Goal: Find specific page/section: Find specific page/section

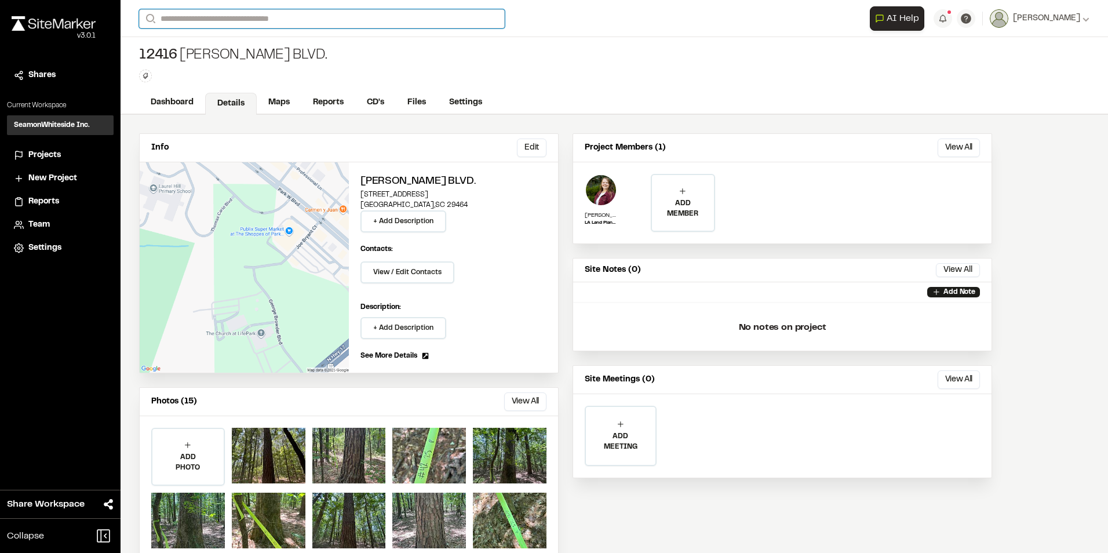
click at [172, 19] on input "Search" at bounding box center [322, 18] width 366 height 19
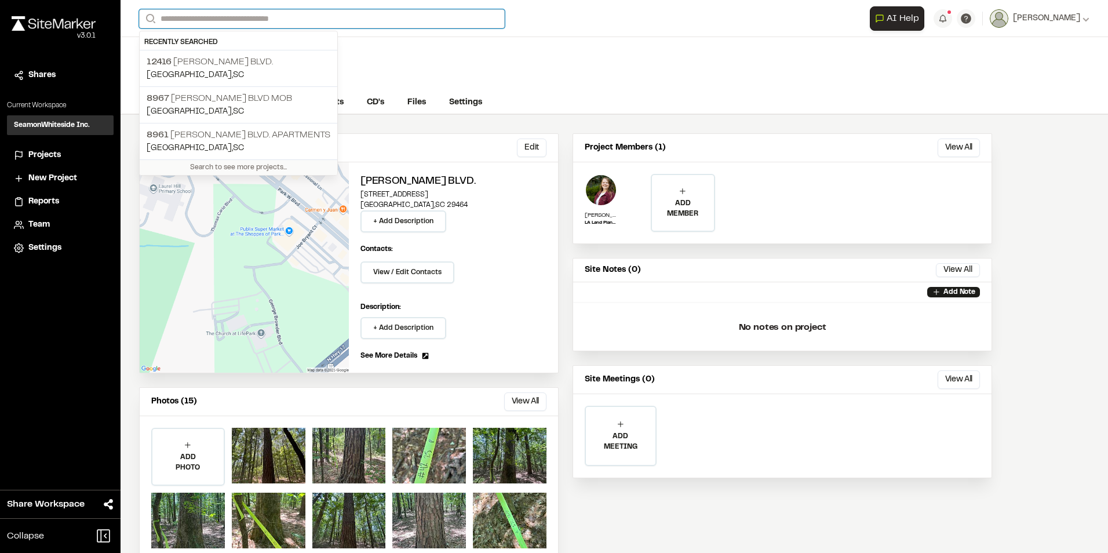
type input "*"
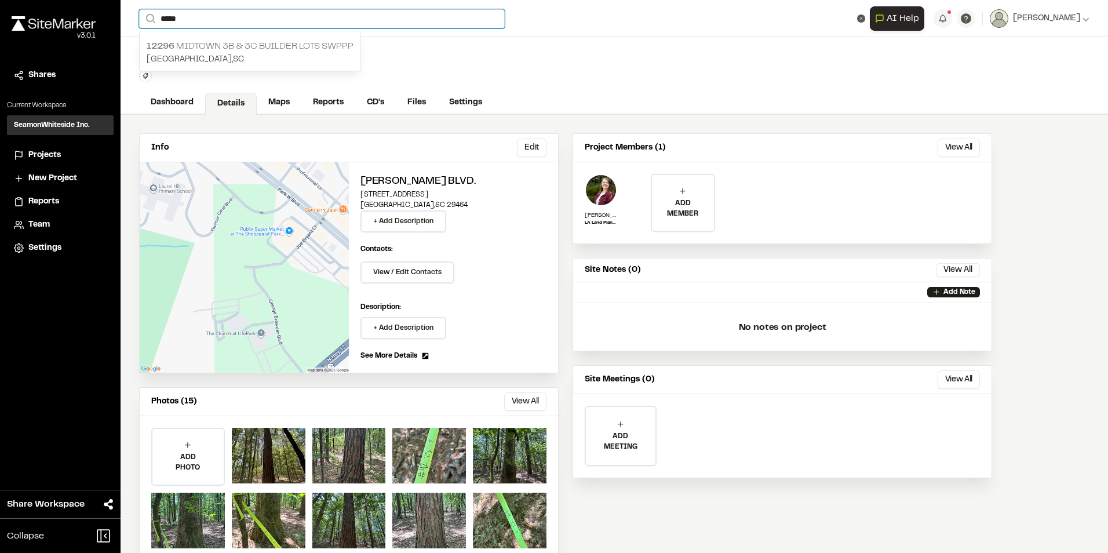
type input "*****"
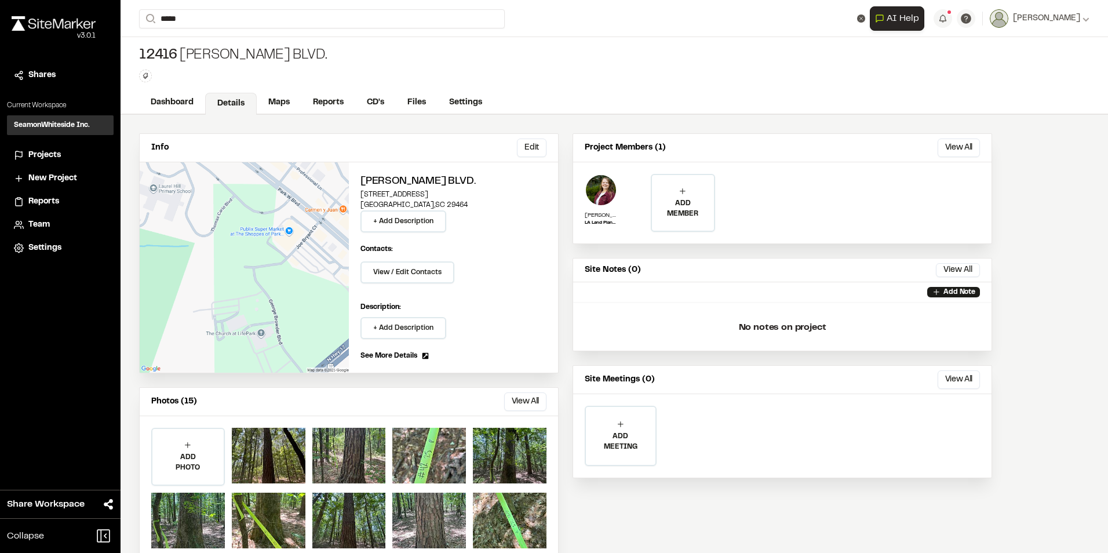
click at [186, 53] on p "[GEOGRAPHIC_DATA] , [GEOGRAPHIC_DATA]" at bounding box center [250, 59] width 207 height 13
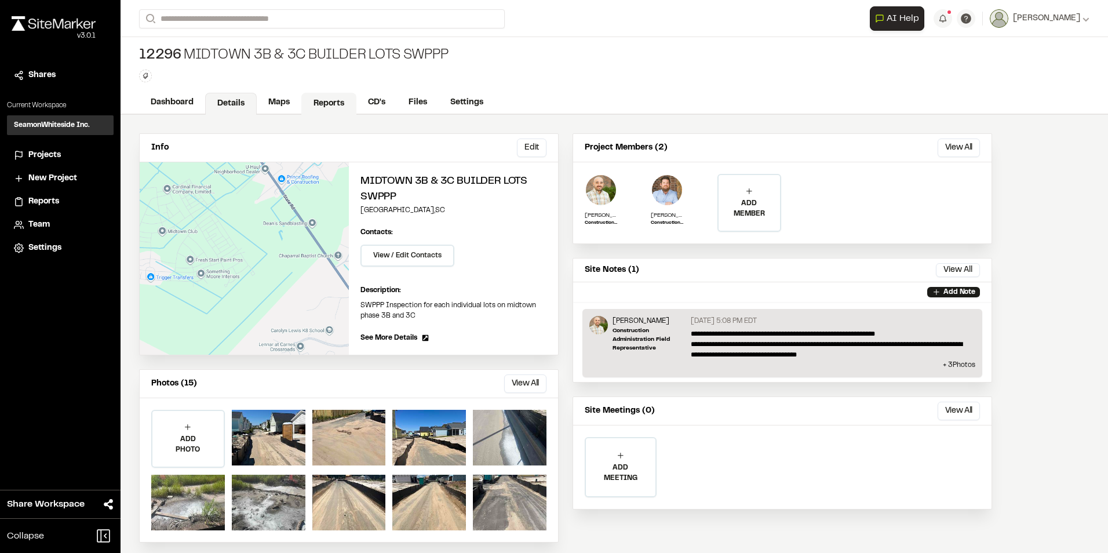
click at [333, 104] on link "Reports" at bounding box center [328, 104] width 55 height 22
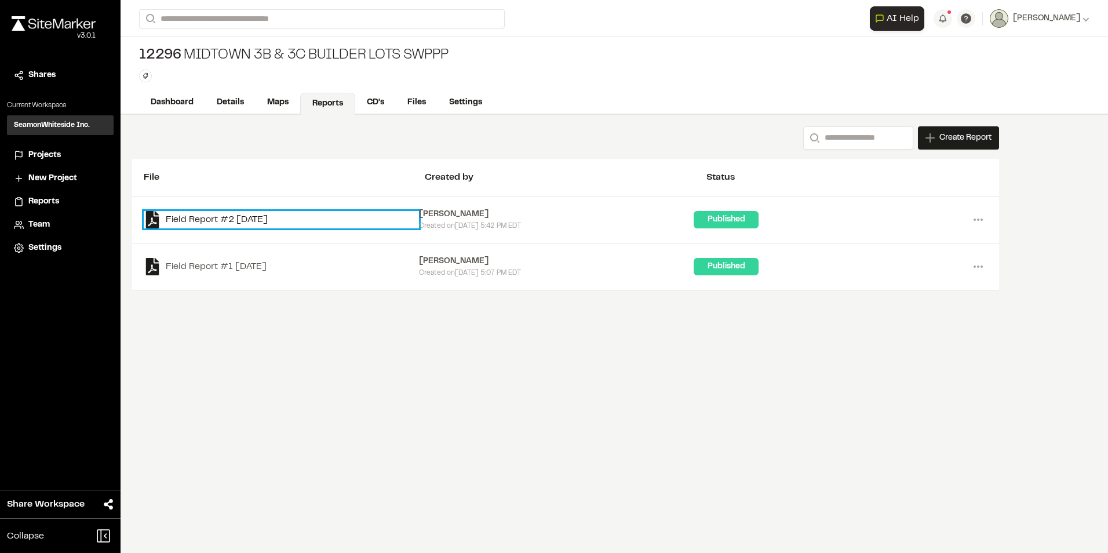
click at [170, 220] on link "Field Report #2 [DATE]" at bounding box center [281, 219] width 275 height 17
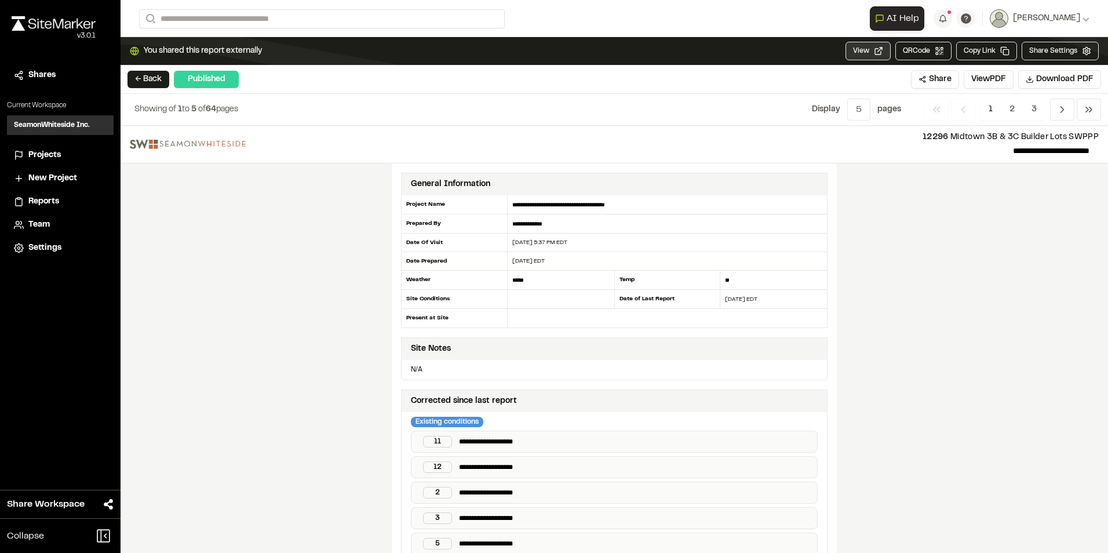
click at [873, 50] on button "View" at bounding box center [868, 51] width 45 height 19
